Goal: Task Accomplishment & Management: Manage account settings

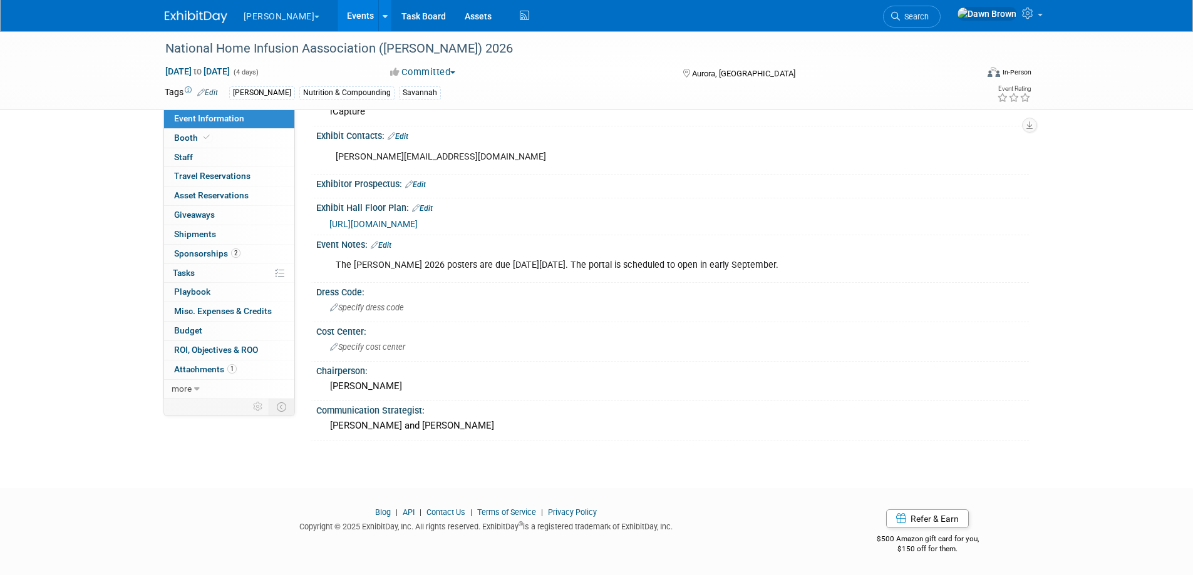
click at [337, 9] on link "Events" at bounding box center [360, 15] width 46 height 31
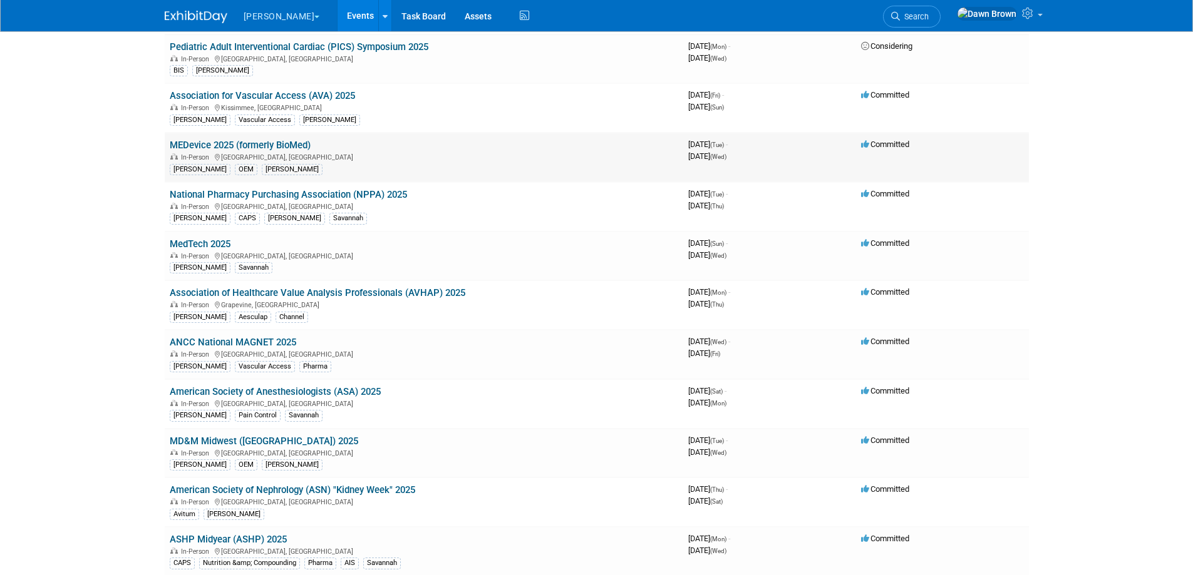
scroll to position [110, 0]
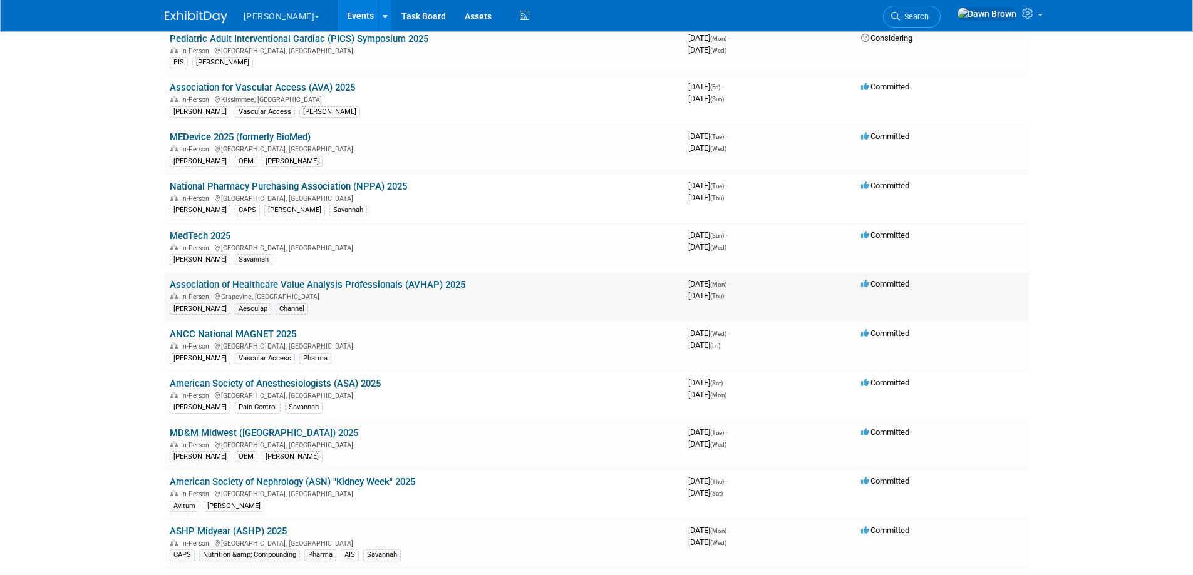
click at [437, 285] on link "Association of Healthcare Value Analysis Professionals (AVHAP) 2025" at bounding box center [317, 284] width 295 height 11
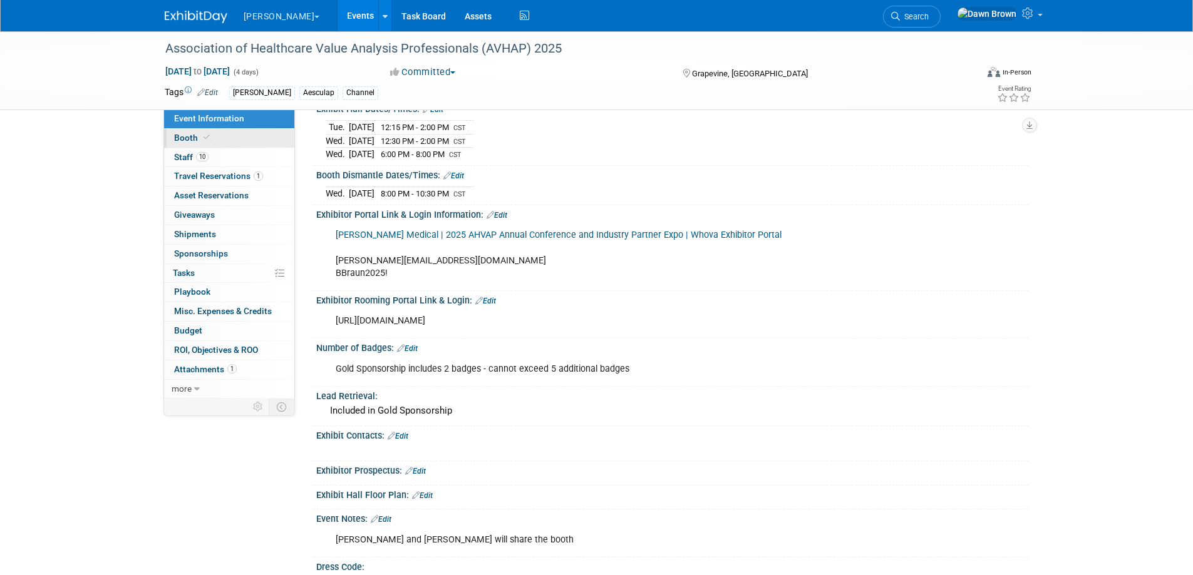
scroll to position [193, 0]
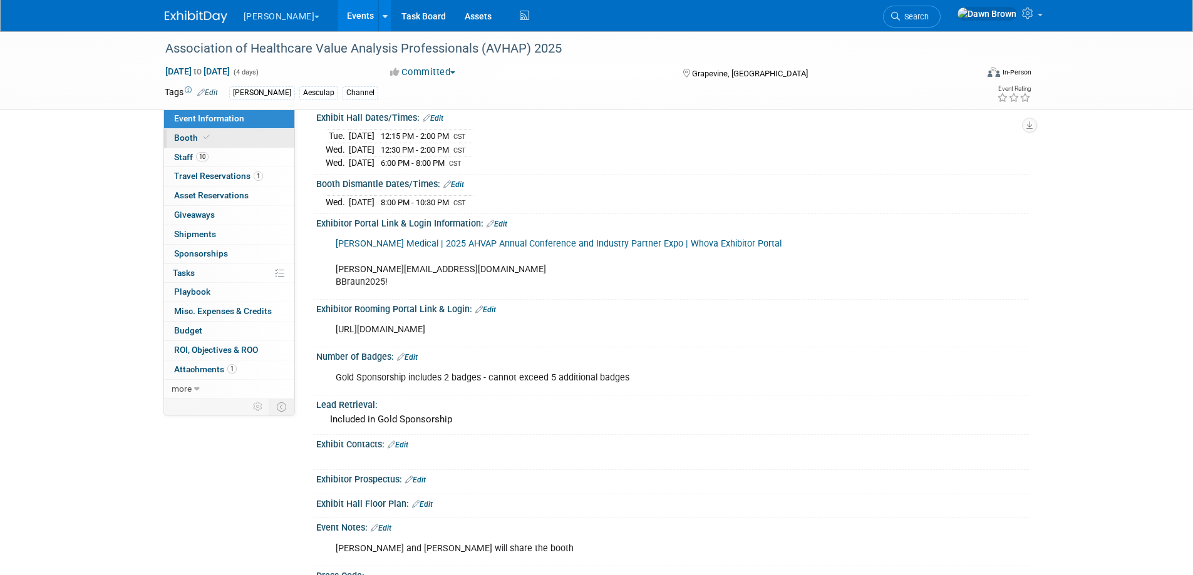
click at [190, 140] on span "Booth" at bounding box center [193, 138] width 38 height 10
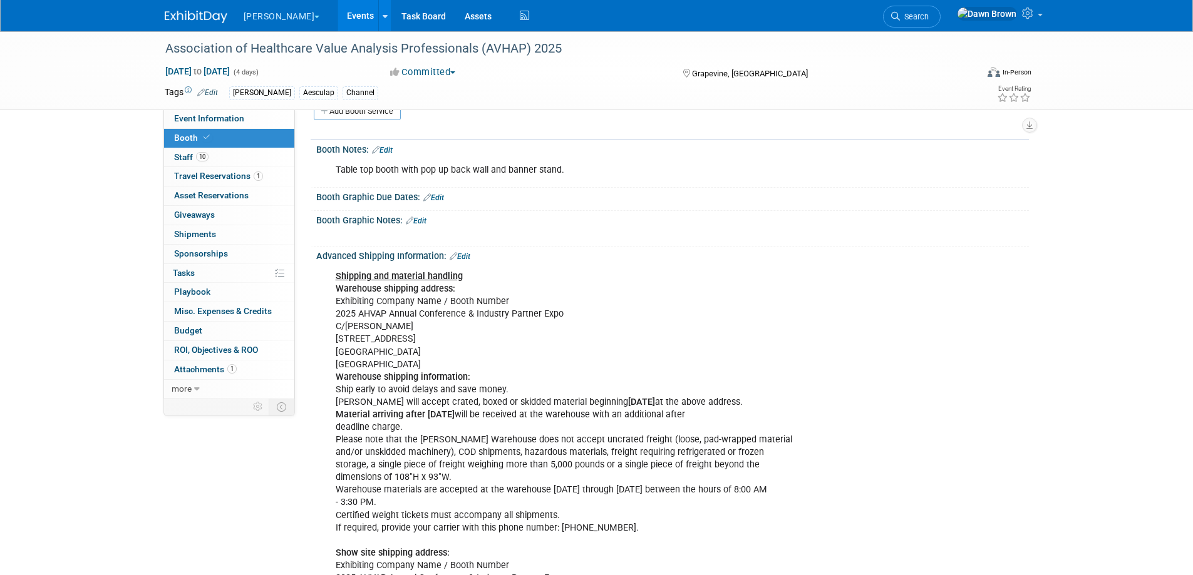
scroll to position [219, 0]
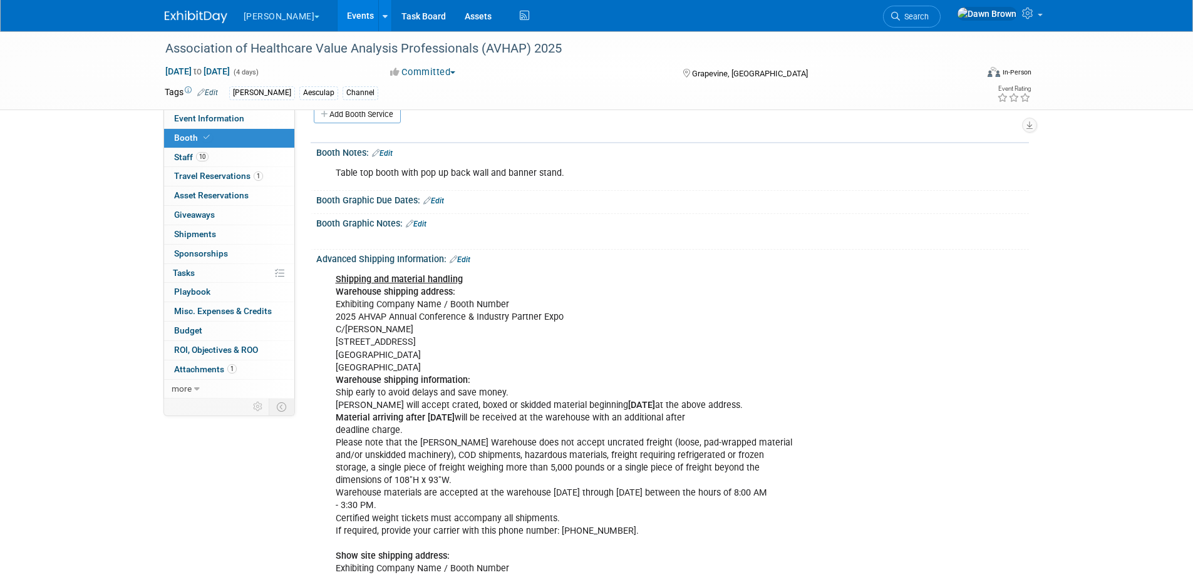
click at [426, 198] on icon at bounding box center [427, 201] width 8 height 8
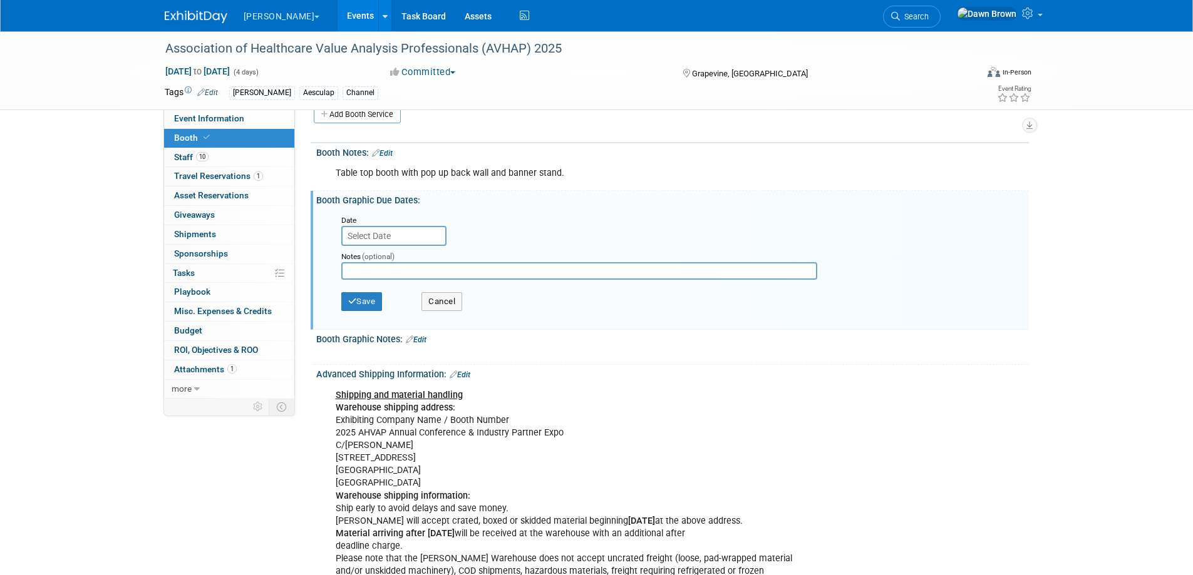
click at [413, 236] on input "text" at bounding box center [393, 236] width 105 height 20
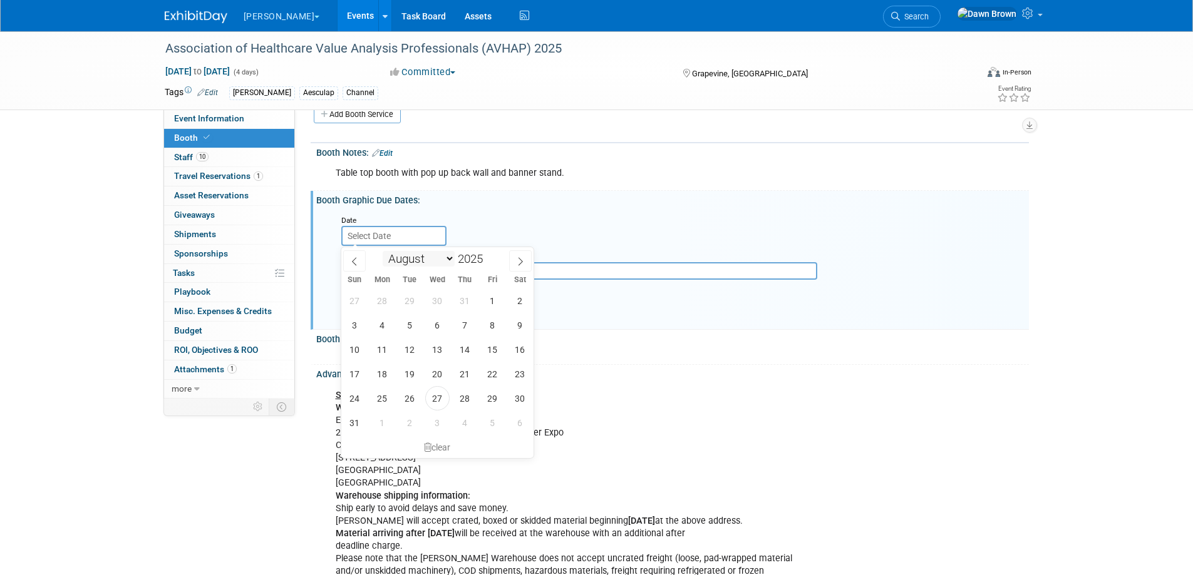
click at [448, 257] on select "January February March April May June July August September October November De…" at bounding box center [419, 259] width 72 height 16
drag, startPoint x: 478, startPoint y: 295, endPoint x: 488, endPoint y: 292, distance: 10.9
click at [478, 295] on div "27 28 29 30 31 1 2 3 4 5 6 7 8 9 10 11 12 13 14 15 16 17 18 19 20 21 22 23 24 2…" at bounding box center [437, 362] width 193 height 146
click at [520, 259] on icon at bounding box center [520, 261] width 9 height 9
select select "8"
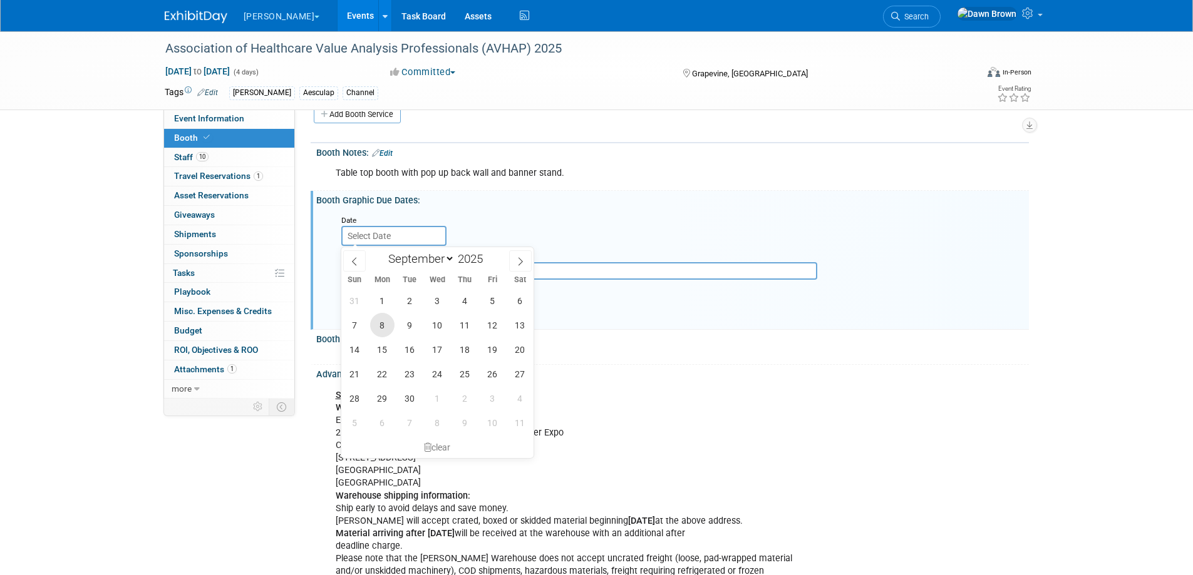
click at [388, 321] on span "8" at bounding box center [382, 325] width 24 height 24
type input "Sep 8, 2025"
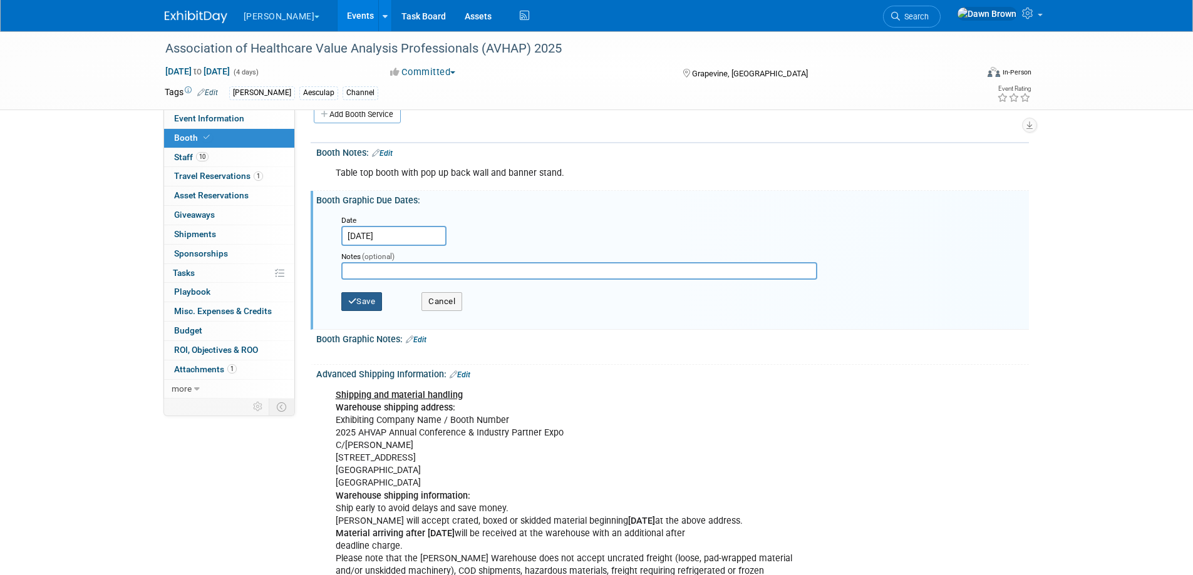
click at [371, 297] on button "Save" at bounding box center [361, 301] width 41 height 19
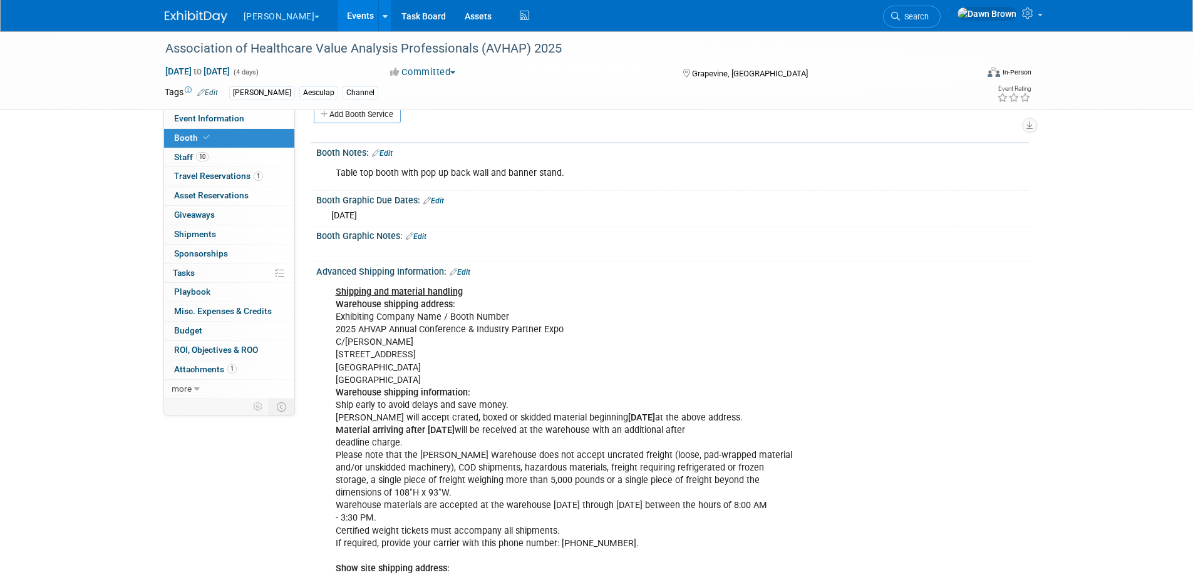
click at [412, 237] on icon at bounding box center [410, 236] width 8 height 8
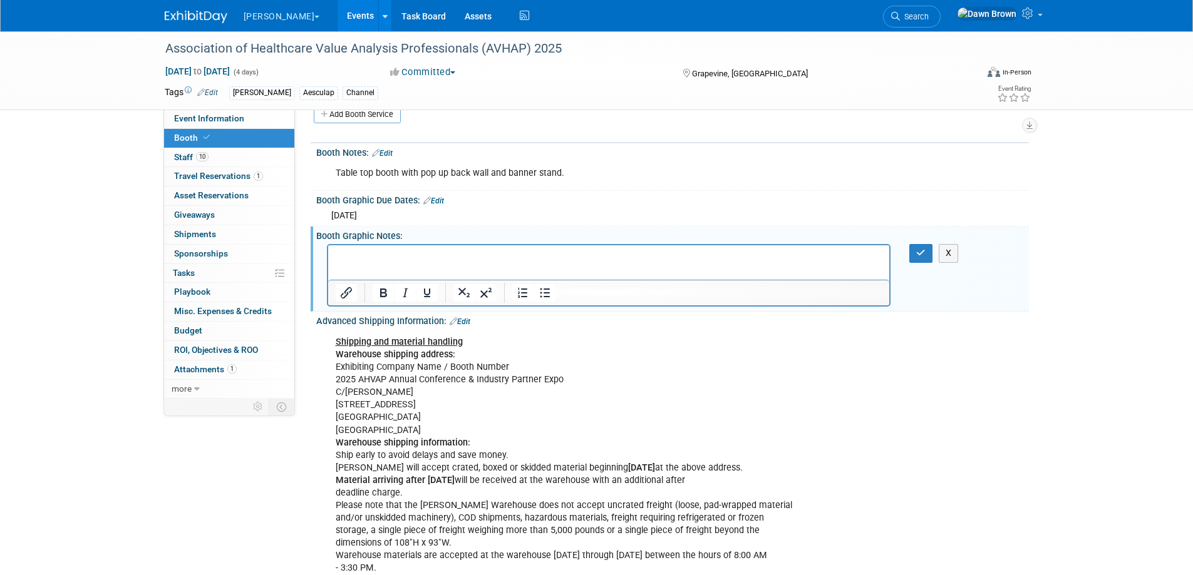
scroll to position [0, 0]
click at [371, 255] on p "tabletop and banner stand" at bounding box center [608, 256] width 547 height 13
click at [920, 254] on icon "button" at bounding box center [920, 253] width 9 height 9
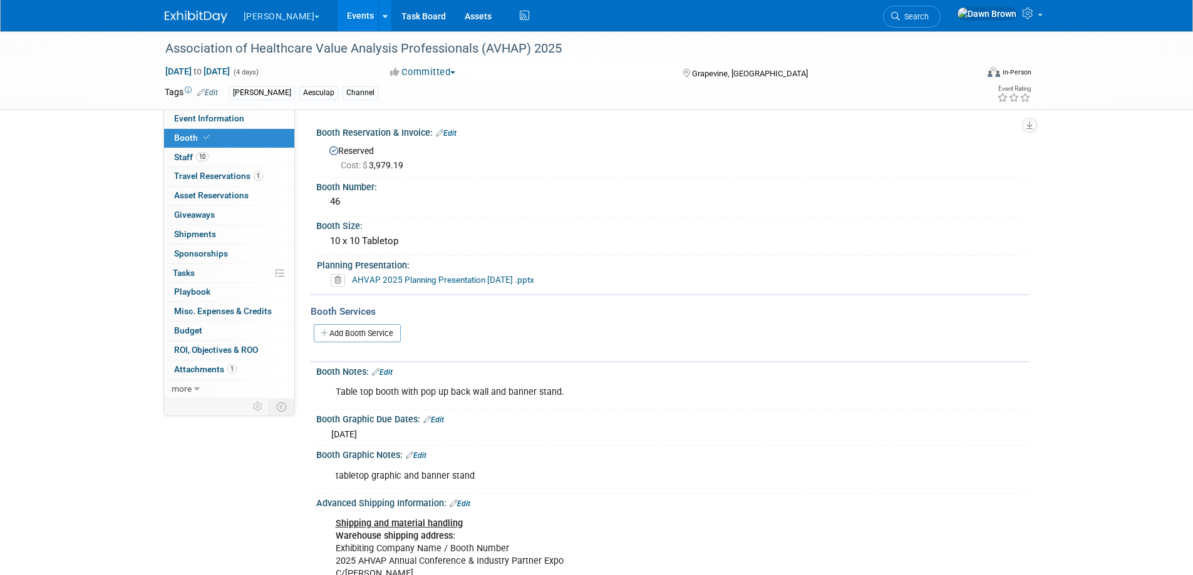
click at [341, 279] on icon at bounding box center [338, 280] width 14 height 13
click at [334, 327] on link "Yes" at bounding box center [324, 328] width 36 height 20
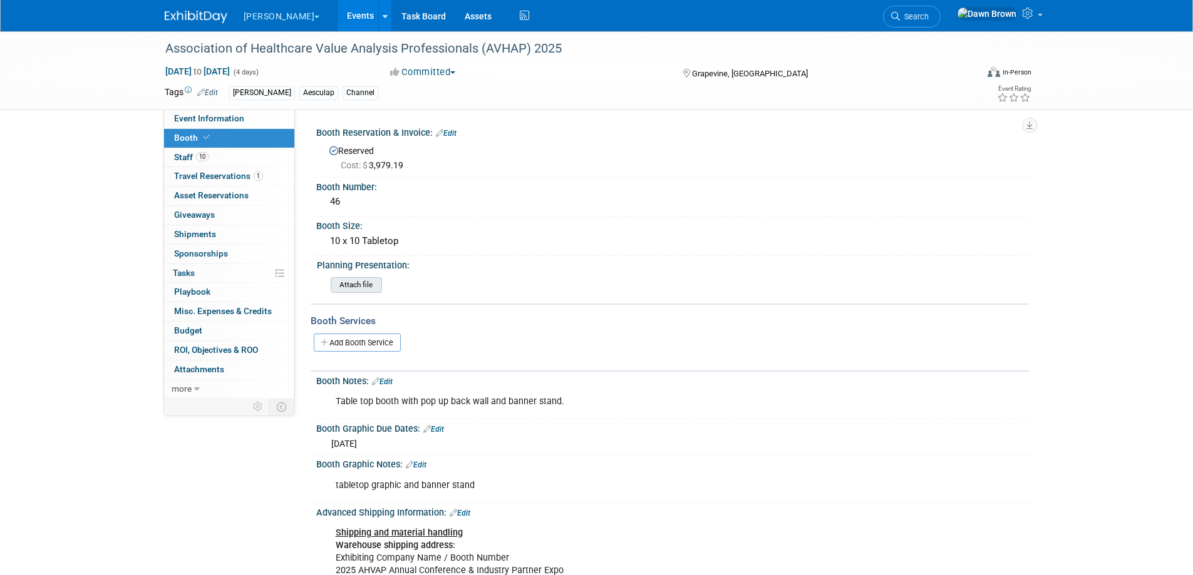
click at [357, 286] on input "file" at bounding box center [296, 285] width 170 height 14
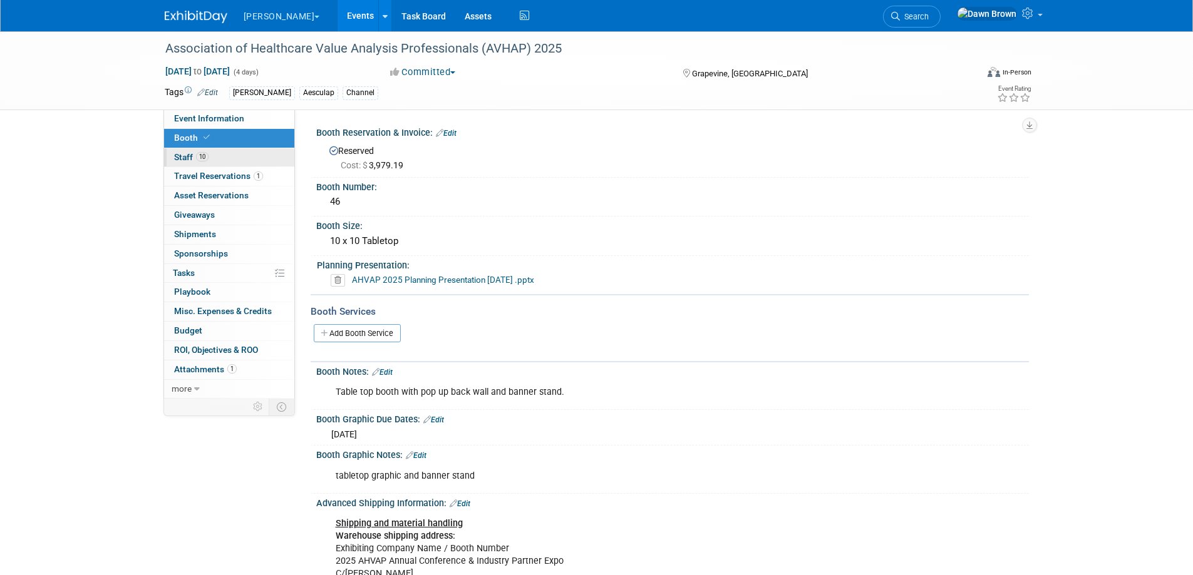
click at [185, 155] on span "Staff 10" at bounding box center [191, 157] width 34 height 10
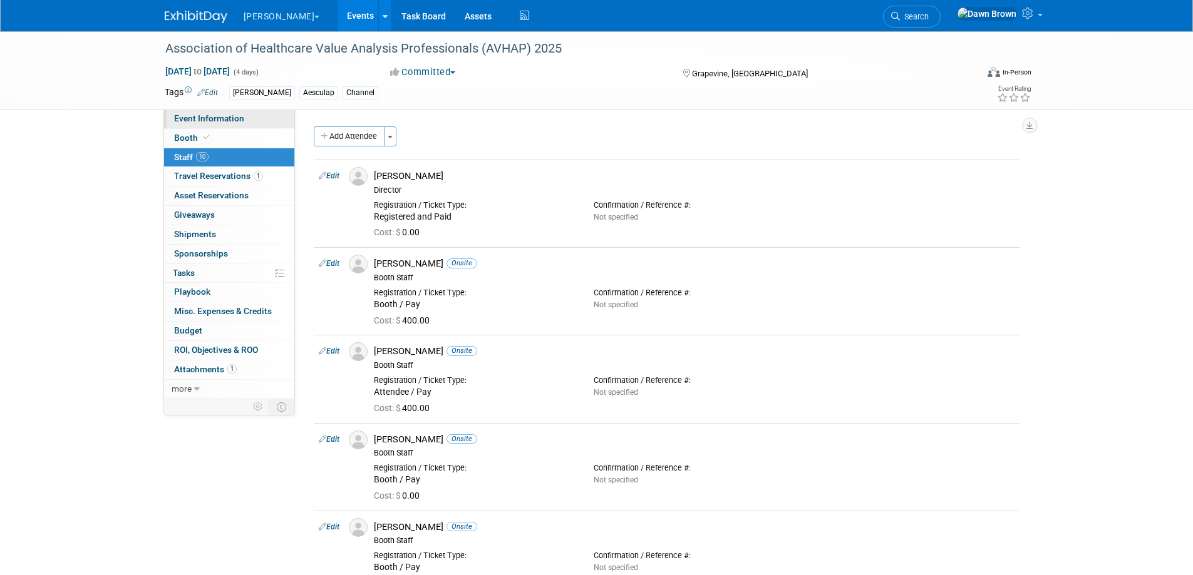
click at [215, 116] on span "Event Information" at bounding box center [209, 118] width 70 height 10
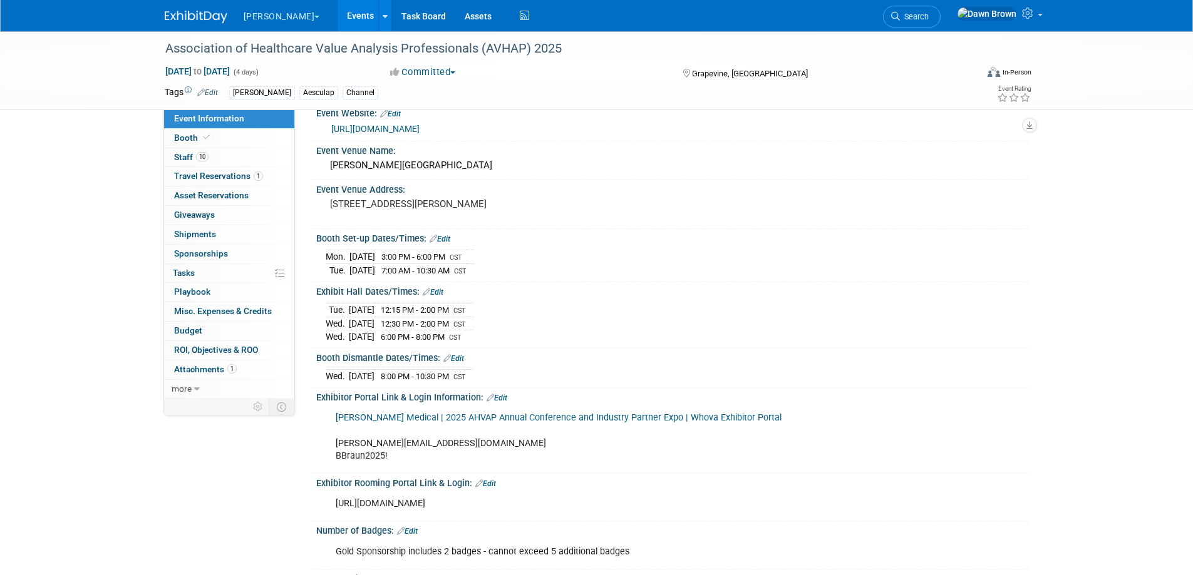
scroll to position [31, 0]
